Goal: Task Accomplishment & Management: Manage account settings

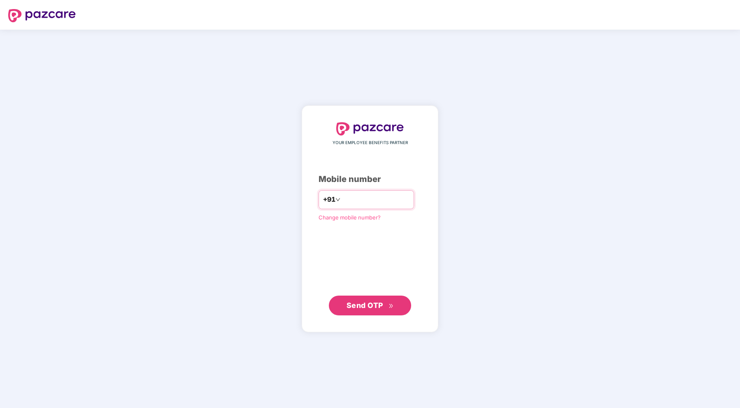
click at [355, 198] on input "number" at bounding box center [376, 199] width 68 height 13
type input "*"
type input "**********"
click at [376, 303] on span "Send OTP" at bounding box center [365, 305] width 37 height 9
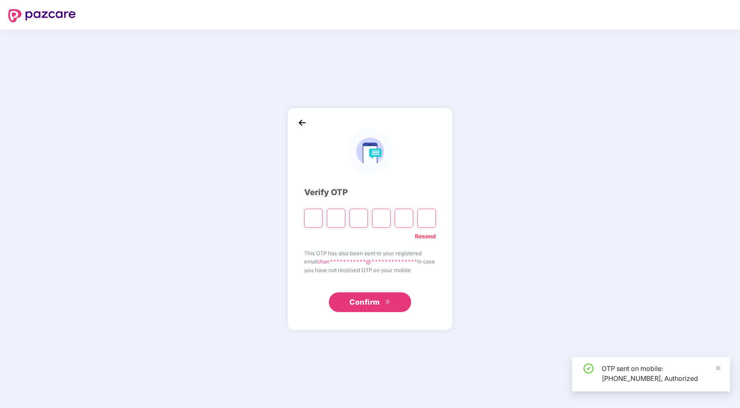
click at [314, 219] on input "Please enter verification code. Digit 1" at bounding box center [313, 218] width 19 height 19
type input "*"
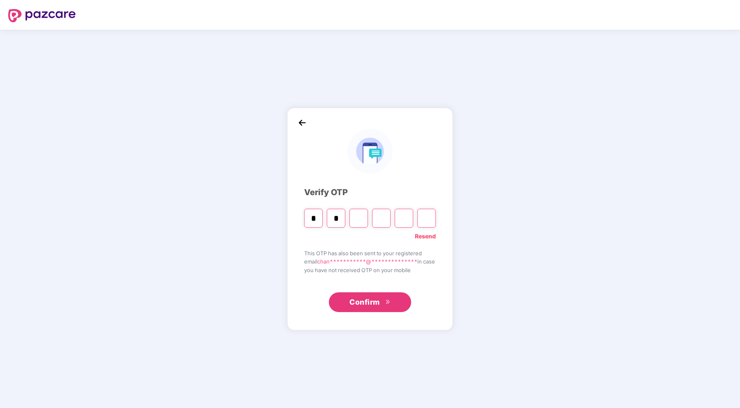
type input "*"
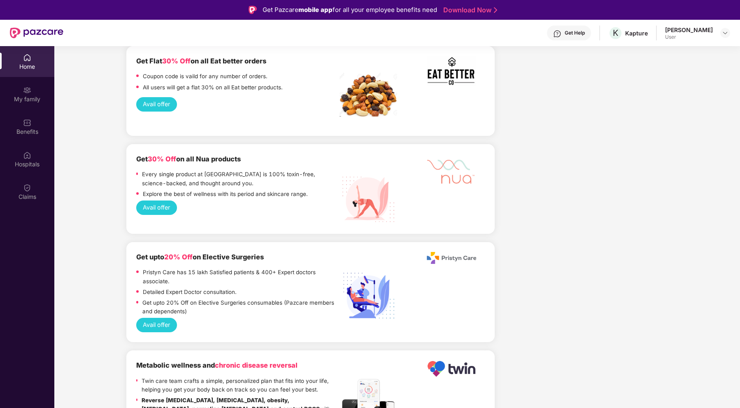
scroll to position [1531, 0]
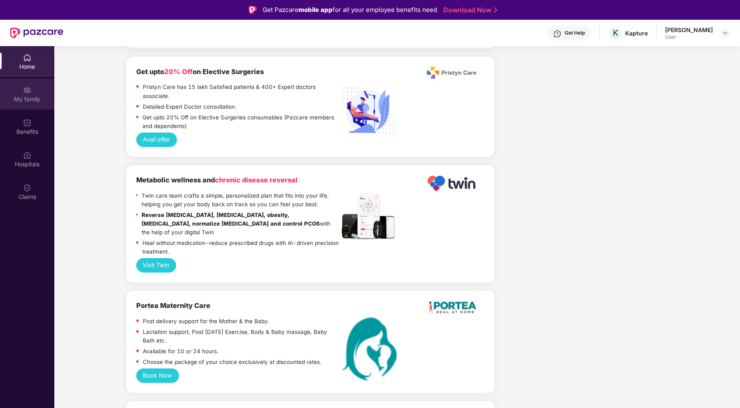
click at [20, 101] on div "My family" at bounding box center [27, 99] width 54 height 8
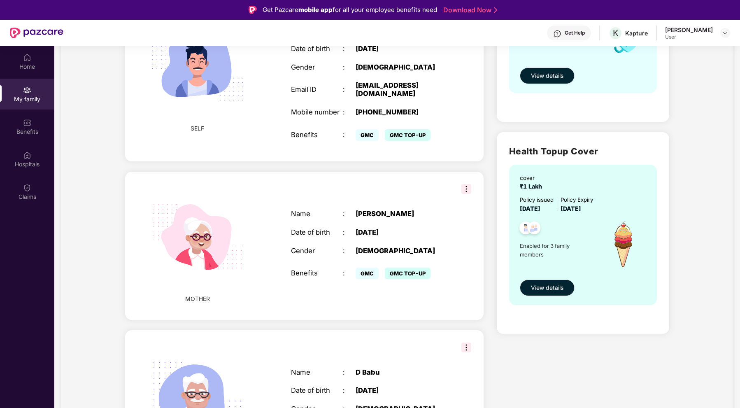
scroll to position [187, 0]
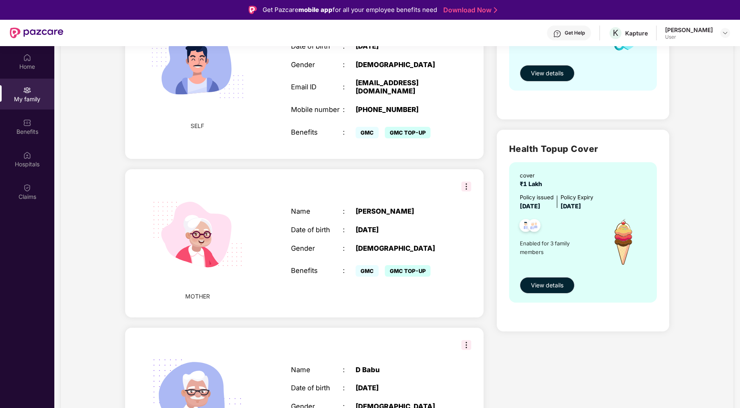
click at [462, 186] on img at bounding box center [467, 187] width 10 height 10
click at [460, 179] on div "MOTHER Name : [PERSON_NAME] Date of birth : [DEMOGRAPHIC_DATA] Gender : [DEMOGR…" at bounding box center [304, 243] width 358 height 148
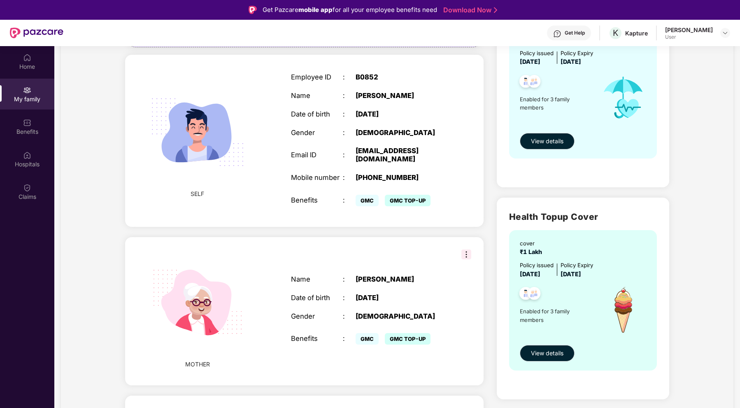
scroll to position [0, 0]
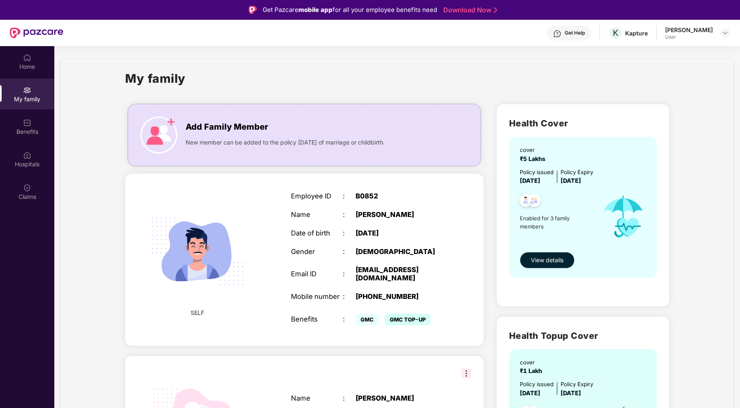
click at [549, 257] on span "View details" at bounding box center [547, 260] width 33 height 9
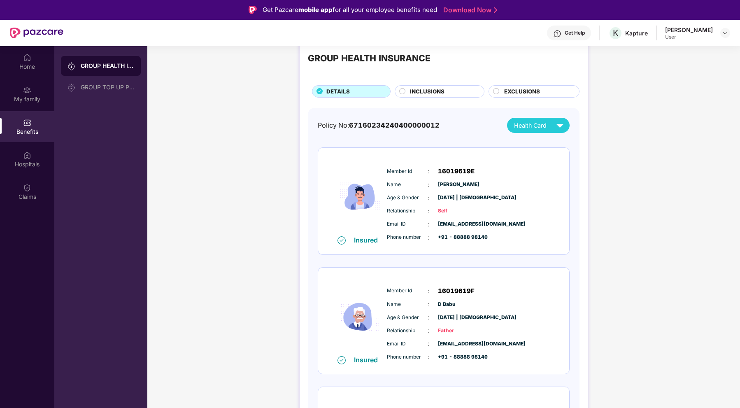
scroll to position [22, 0]
click at [529, 122] on span "Health Card" at bounding box center [530, 124] width 33 height 9
click at [392, 122] on span "67160234240400000012" at bounding box center [394, 124] width 91 height 8
copy span "67160234240400000012"
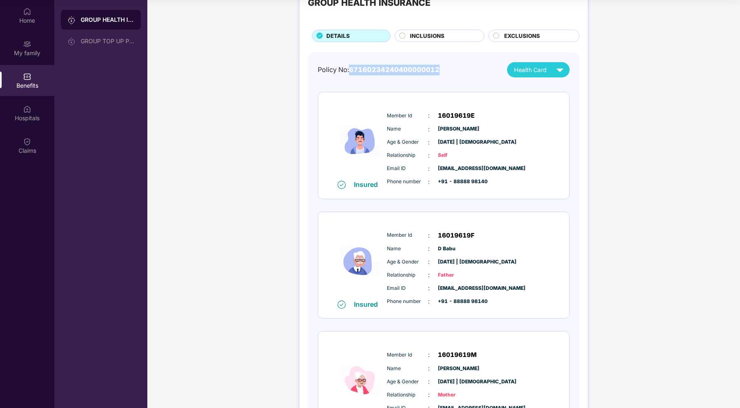
scroll to position [0, 0]
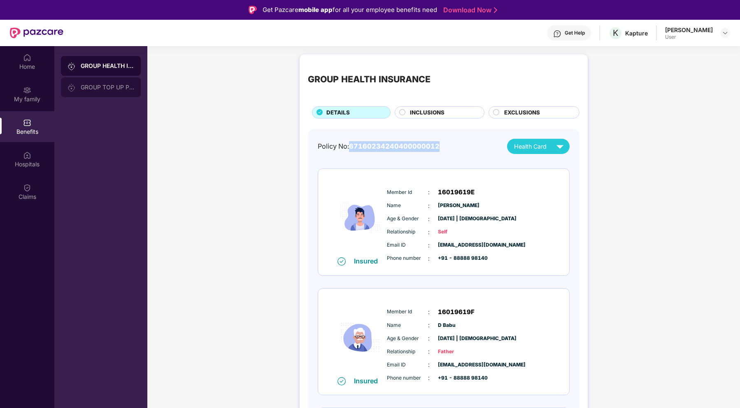
click at [97, 80] on div "GROUP TOP UP POLICY" at bounding box center [101, 87] width 80 height 20
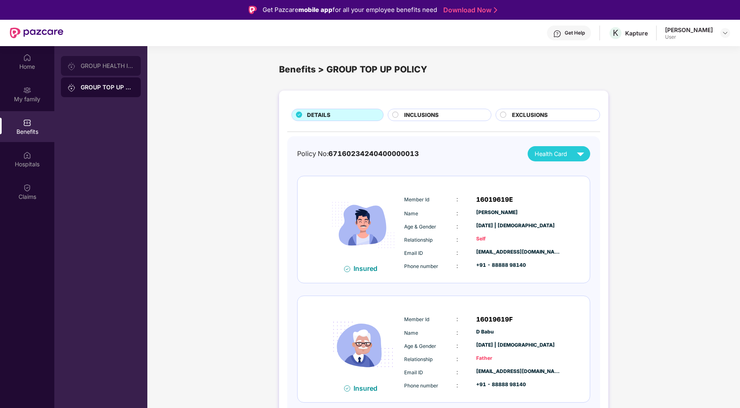
click at [112, 68] on div "GROUP HEALTH INSURANCE" at bounding box center [108, 66] width 54 height 7
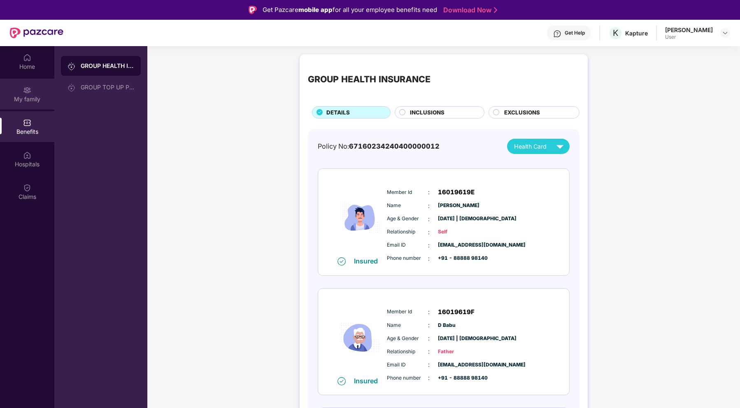
click at [46, 88] on div "My family" at bounding box center [27, 94] width 54 height 31
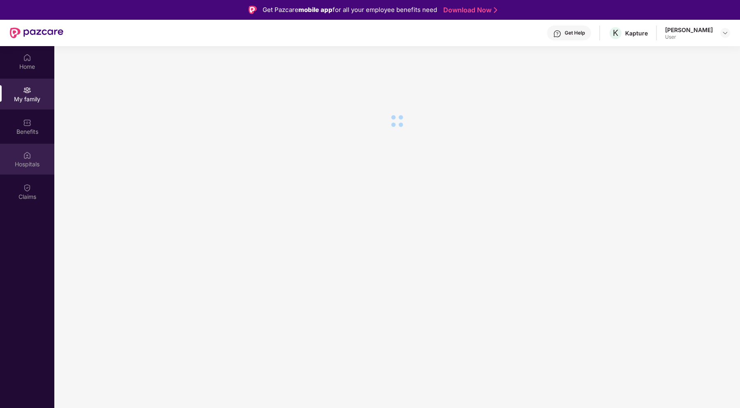
click at [39, 154] on div "Hospitals" at bounding box center [27, 159] width 54 height 31
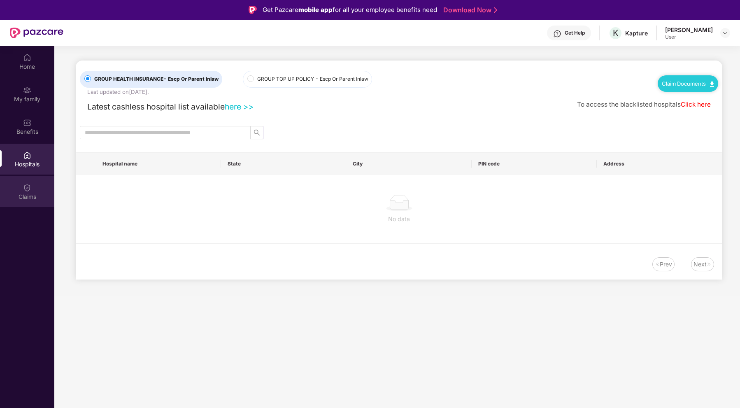
click at [36, 184] on div "Claims" at bounding box center [27, 191] width 54 height 31
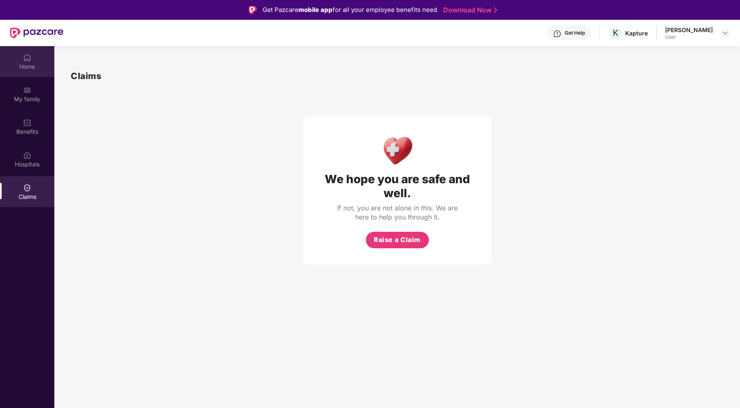
click at [18, 77] on div "Home" at bounding box center [27, 61] width 54 height 31
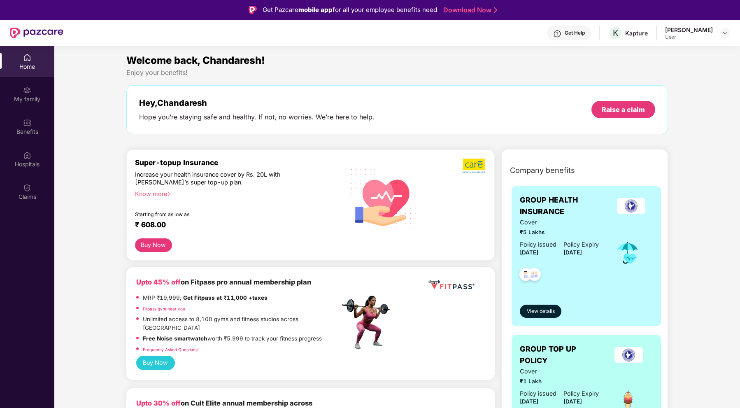
click at [29, 35] on img at bounding box center [37, 33] width 54 height 11
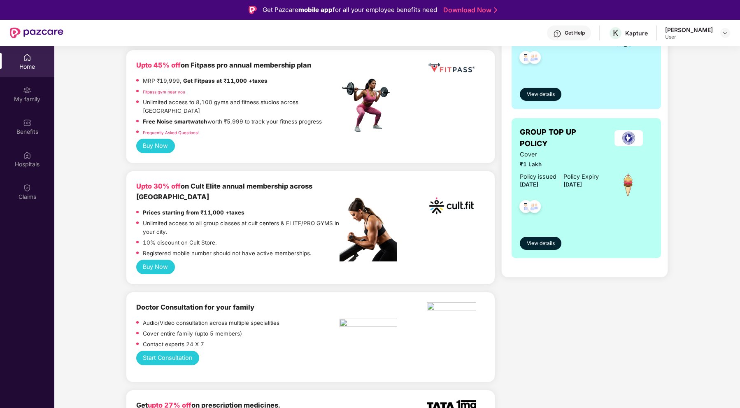
scroll to position [217, 0]
click at [154, 259] on button "Buy Now" at bounding box center [155, 266] width 39 height 14
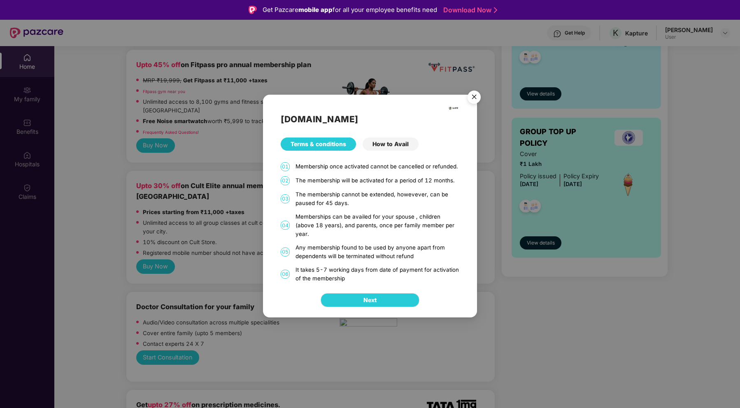
click at [397, 149] on div "How to Avail" at bounding box center [391, 144] width 56 height 13
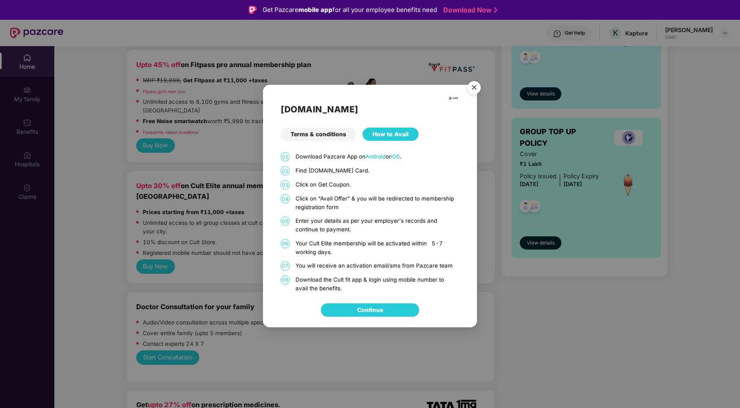
click at [476, 84] on img "Close" at bounding box center [474, 88] width 23 height 23
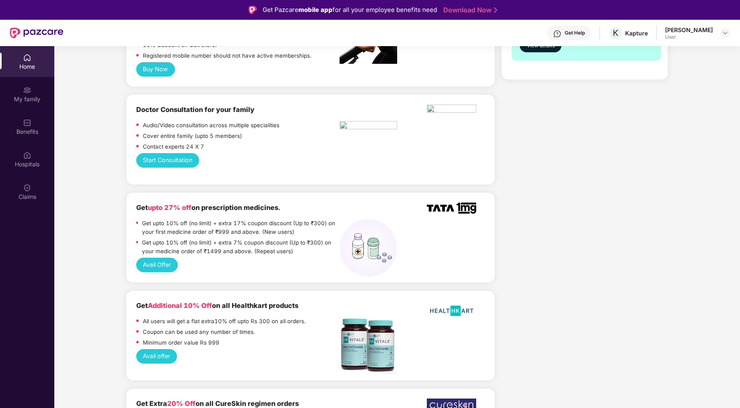
scroll to position [424, 0]
